Goal: Find specific page/section

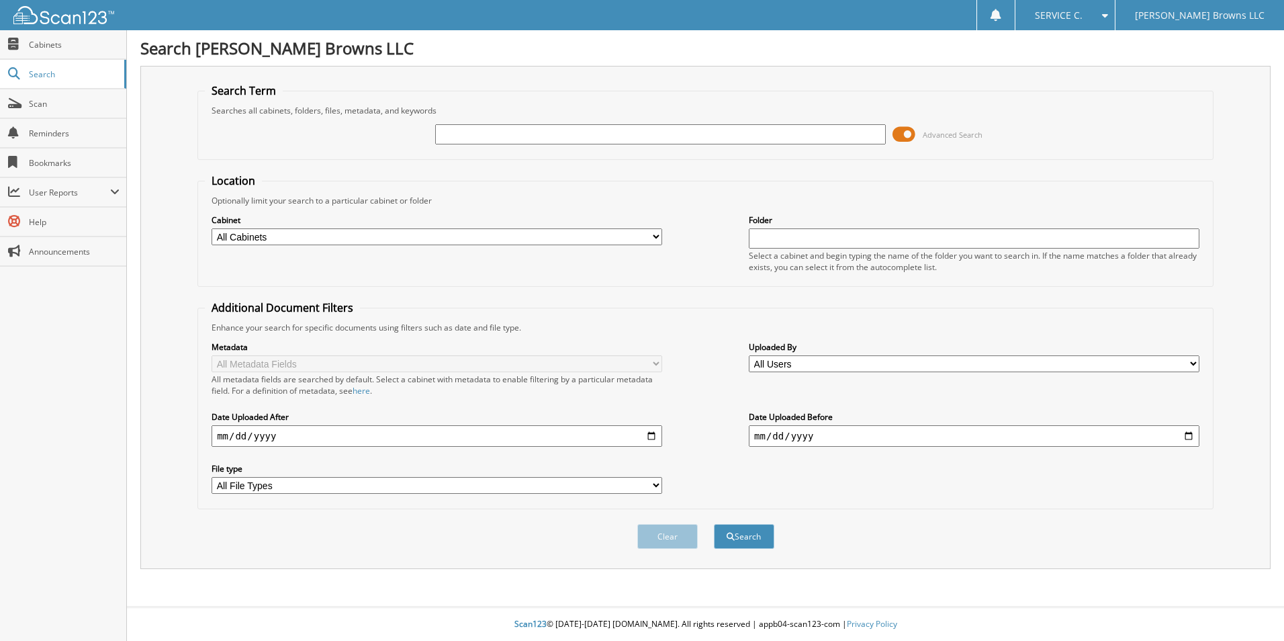
click at [842, 140] on input "text" at bounding box center [660, 134] width 451 height 20
type input "6126573"
click at [746, 539] on button "Search" at bounding box center [744, 536] width 60 height 25
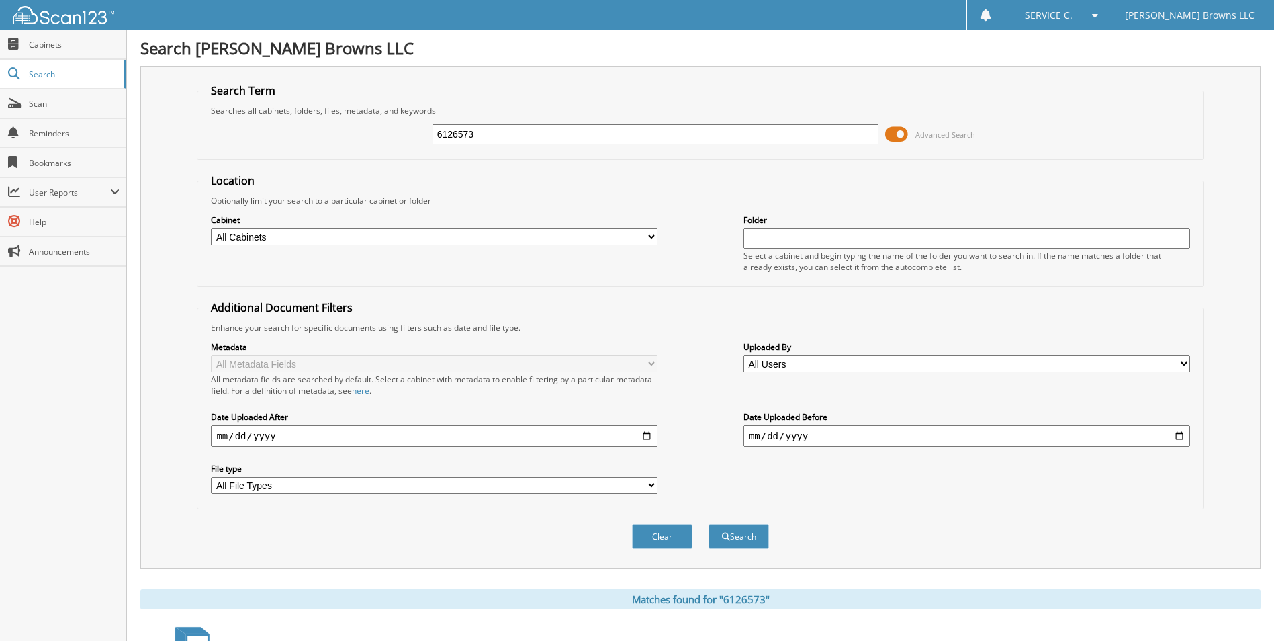
drag, startPoint x: 485, startPoint y: 136, endPoint x: 237, endPoint y: 140, distance: 247.9
click at [237, 140] on div "6126573 Advanced Search" at bounding box center [700, 134] width 992 height 36
type input "6126588"
click at [734, 528] on button "Search" at bounding box center [739, 536] width 60 height 25
click at [69, 105] on span "Scan" at bounding box center [74, 103] width 91 height 11
